Goal: Navigation & Orientation: Find specific page/section

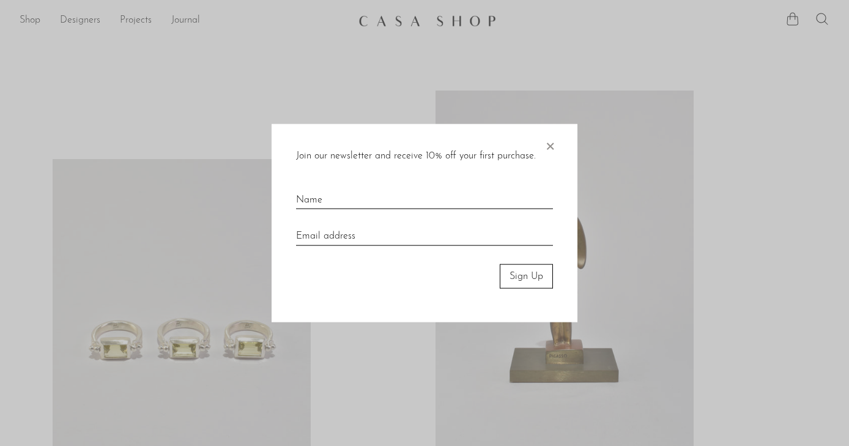
click at [553, 145] on span "×" at bounding box center [550, 143] width 12 height 39
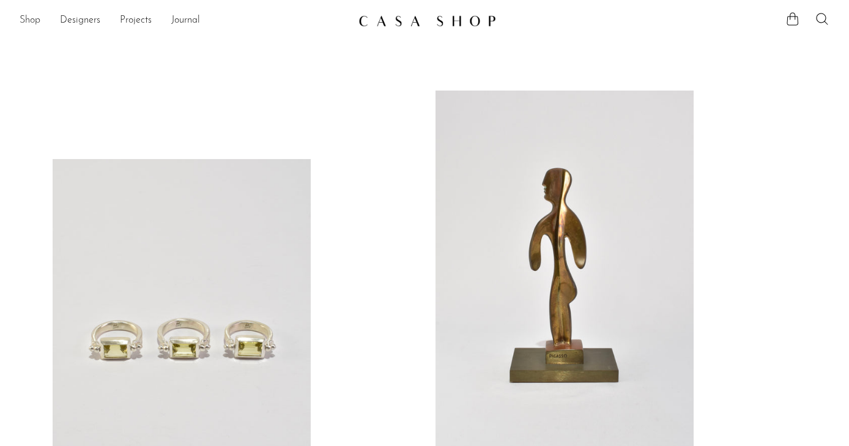
click at [31, 16] on link "Shop" at bounding box center [30, 21] width 21 height 16
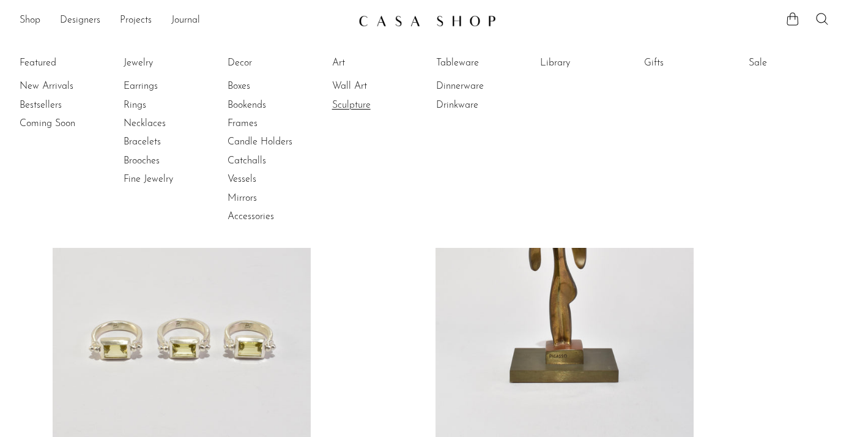
click at [359, 105] on link "Sculpture" at bounding box center [378, 105] width 92 height 13
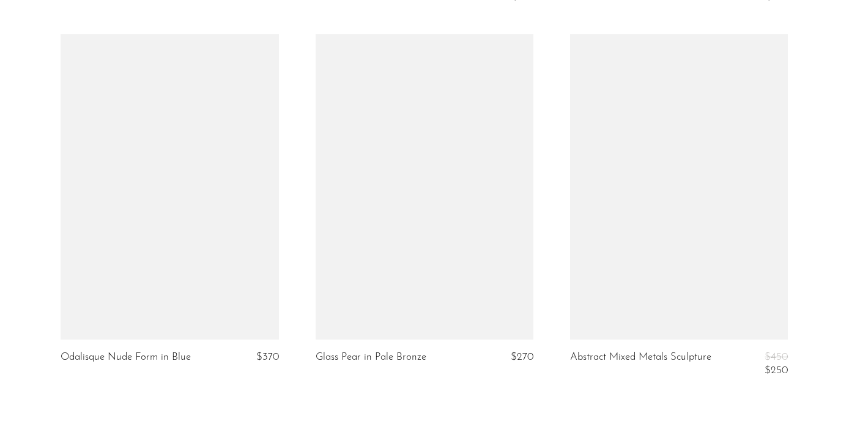
scroll to position [4292, 0]
